Goal: Information Seeking & Learning: Learn about a topic

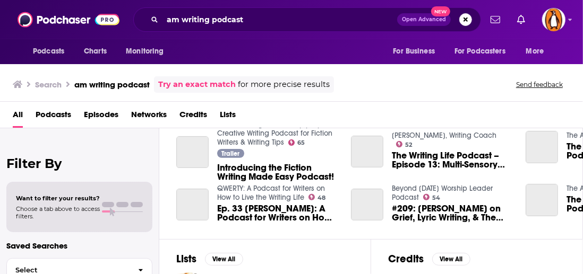
scroll to position [255, 0]
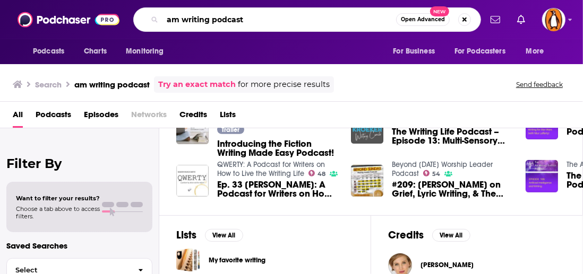
drag, startPoint x: 251, startPoint y: 17, endPoint x: 152, endPoint y: 15, distance: 98.7
click at [152, 15] on div "am writing podcast Open Advanced New" at bounding box center [307, 19] width 348 height 24
type input "amwriting"
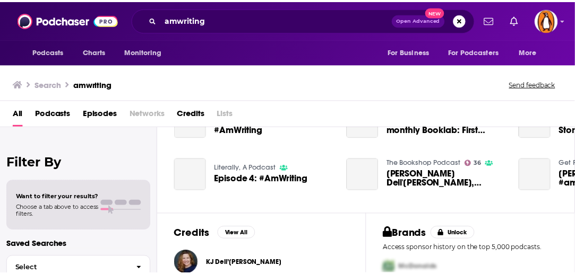
scroll to position [312, 0]
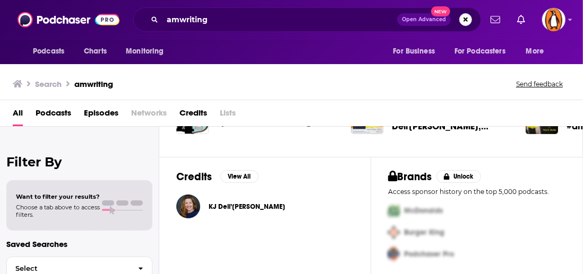
click at [235, 205] on span "KJ Dell’[PERSON_NAME]" at bounding box center [247, 207] width 76 height 8
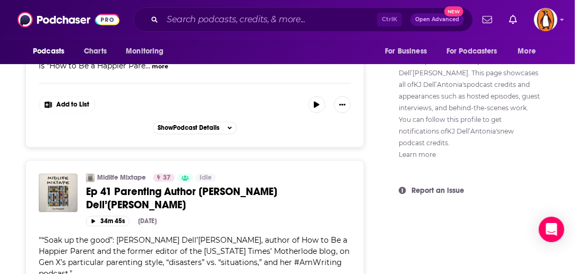
scroll to position [697, 0]
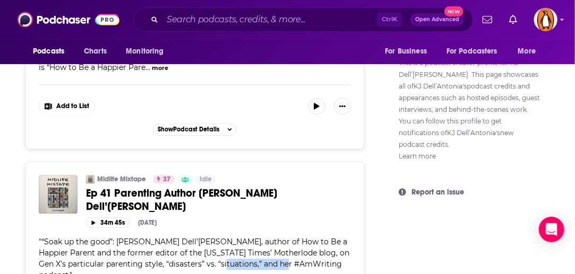
drag, startPoint x: 226, startPoint y: 228, endPoint x: 302, endPoint y: 231, distance: 75.9
click at [302, 237] on span "“Soak up the good”: [PERSON_NAME] Dell’[PERSON_NAME], author of How to Be a Hap…" at bounding box center [194, 258] width 311 height 43
copy span "#AmWriting podcas"
click at [210, 21] on input "Search podcasts, credits, & more..." at bounding box center [269, 19] width 214 height 17
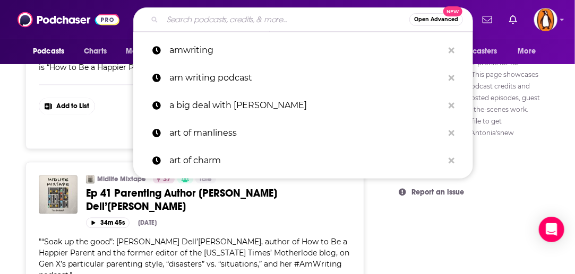
paste input "#AmWriting podcas"
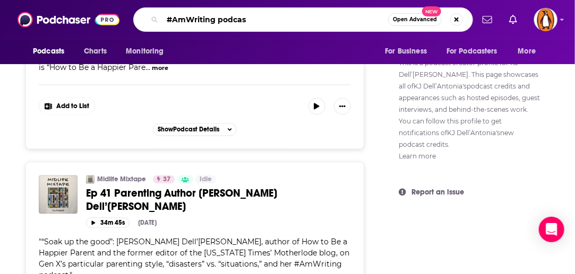
type input "#AmWriting podcast"
